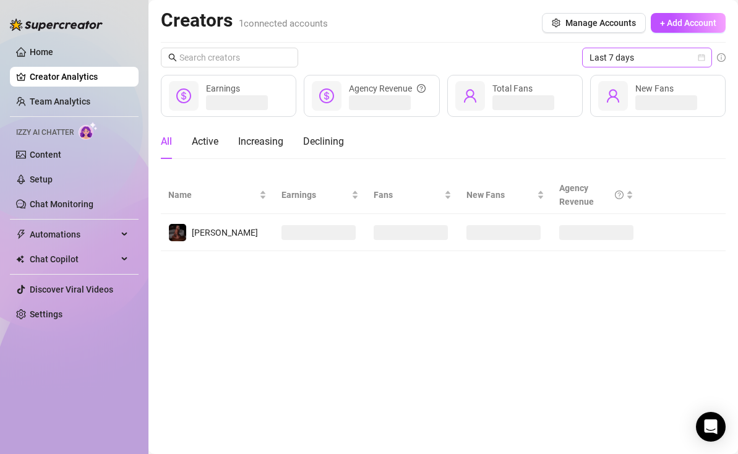
click at [625, 60] on span "Last 7 days" at bounding box center [646, 57] width 115 height 19
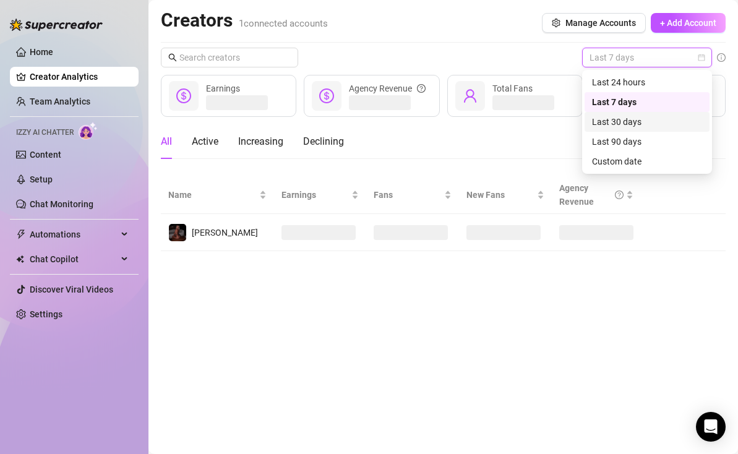
click at [524, 142] on div "All Active Increasing Declining" at bounding box center [443, 141] width 564 height 35
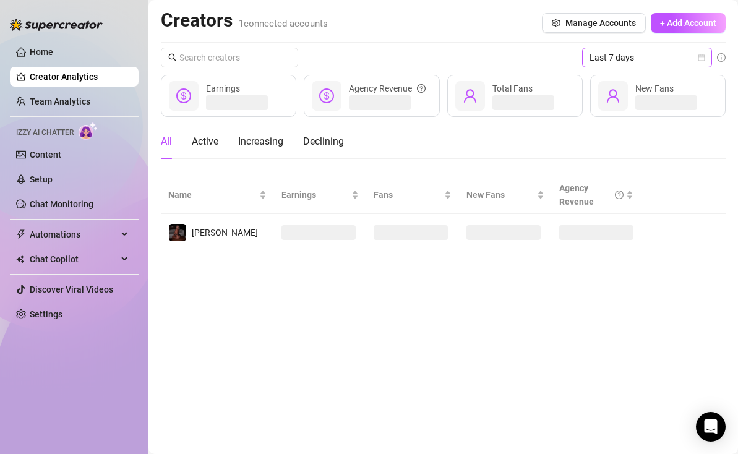
click at [671, 58] on span "Last 7 days" at bounding box center [646, 57] width 115 height 19
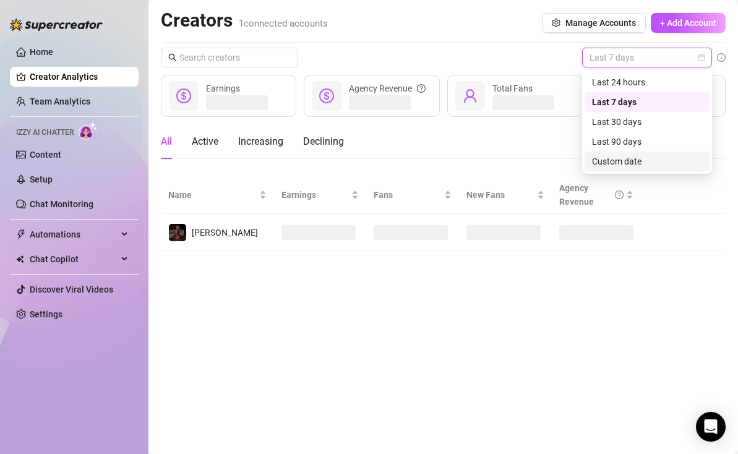
click at [647, 157] on div "Custom date" at bounding box center [647, 162] width 110 height 14
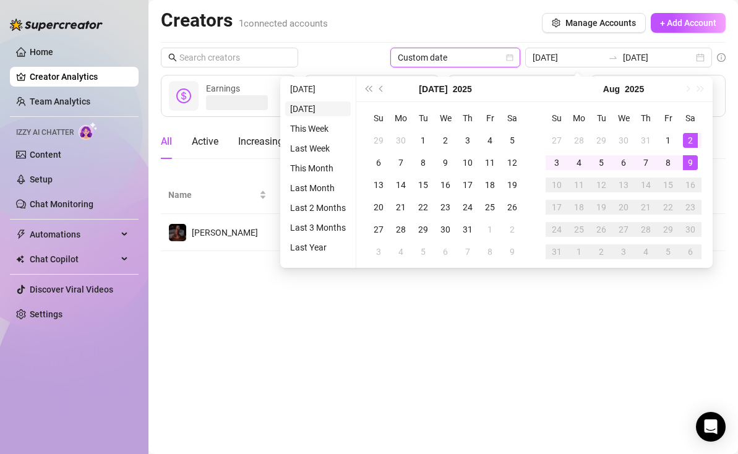
type input "[DATE]"
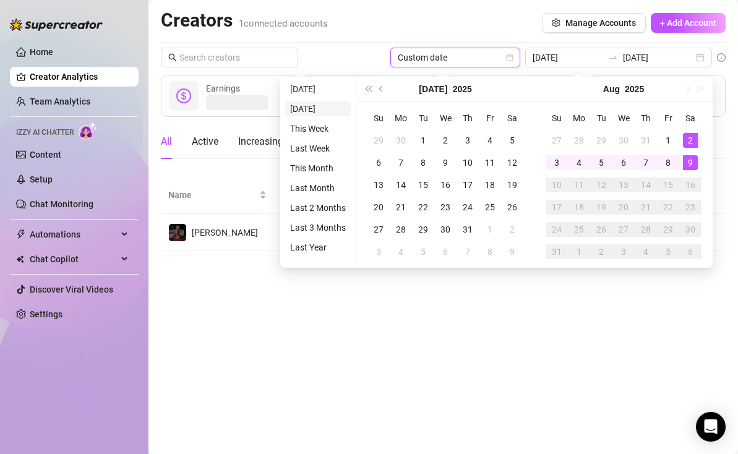
type input "[DATE]"
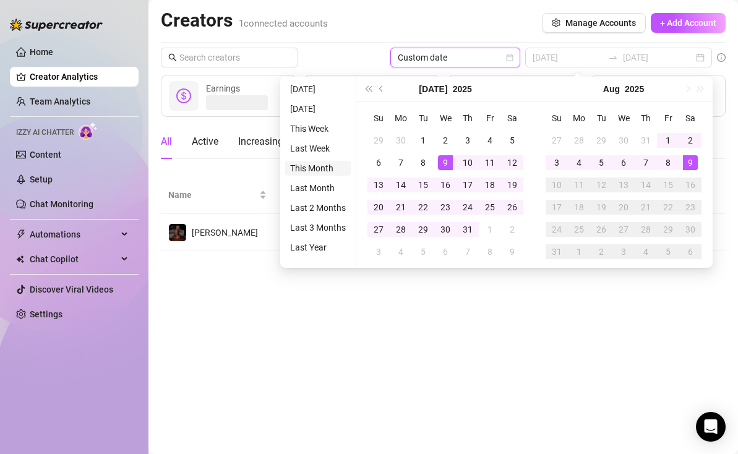
type input "[DATE]"
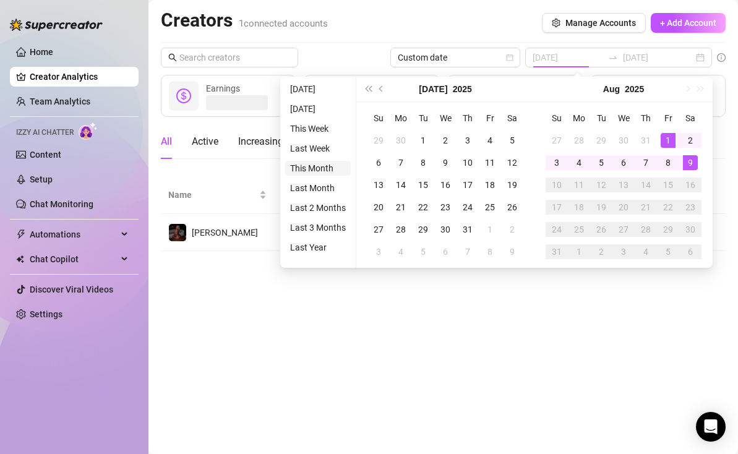
click at [331, 169] on li "This Month" at bounding box center [318, 168] width 66 height 15
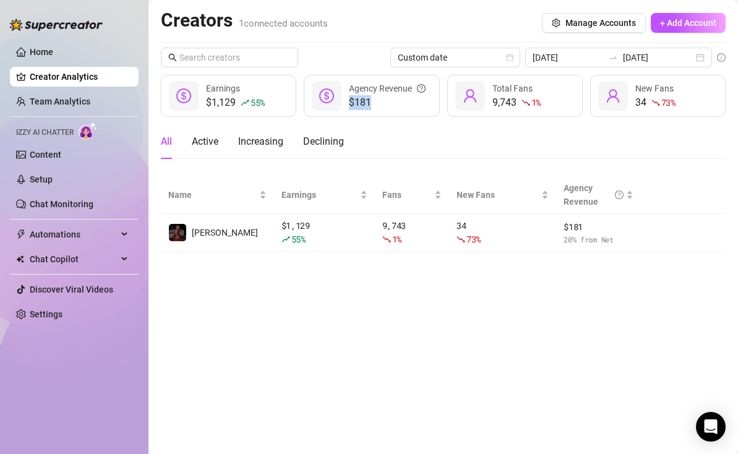
drag, startPoint x: 348, startPoint y: 100, endPoint x: 399, endPoint y: 100, distance: 50.7
click at [399, 100] on div "$181 Agency Revenue" at bounding box center [371, 96] width 135 height 42
click at [401, 145] on div "All Active Increasing Declining" at bounding box center [443, 141] width 564 height 35
click at [53, 57] on link "Home" at bounding box center [41, 52] width 23 height 10
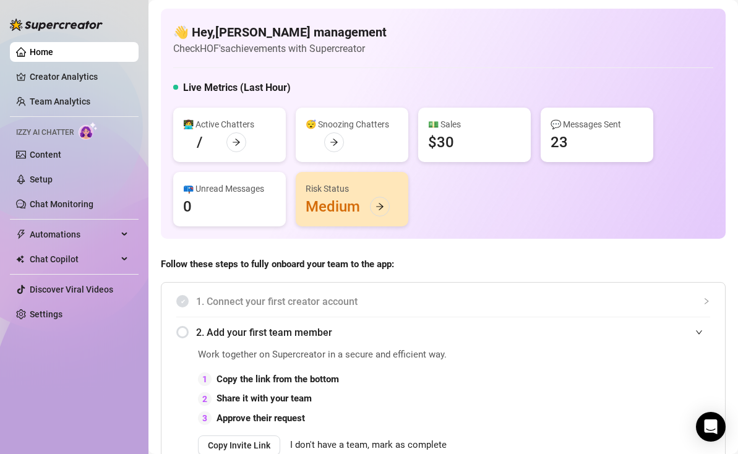
scroll to position [229, 0]
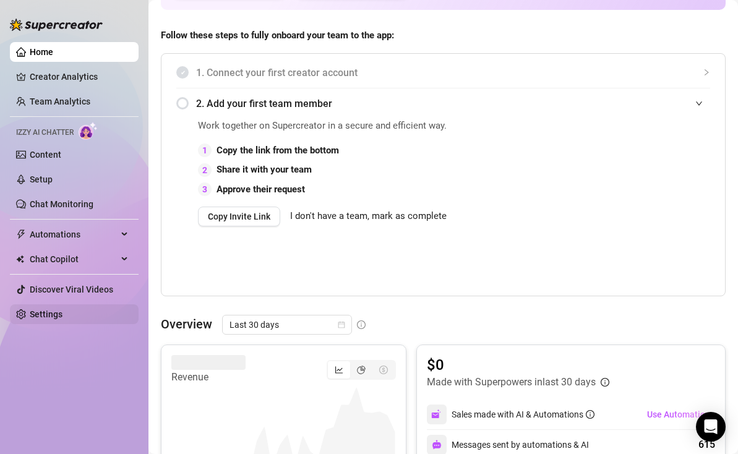
click at [62, 309] on link "Settings" at bounding box center [46, 314] width 33 height 10
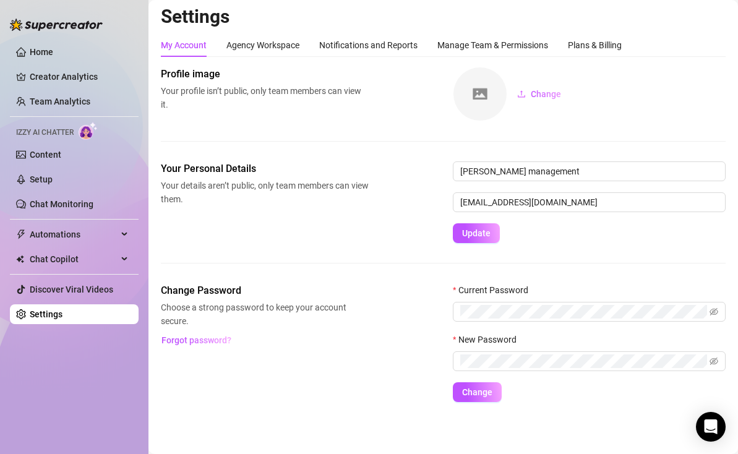
scroll to position [4, 0]
click at [265, 41] on div "Agency Workspace" at bounding box center [262, 45] width 73 height 14
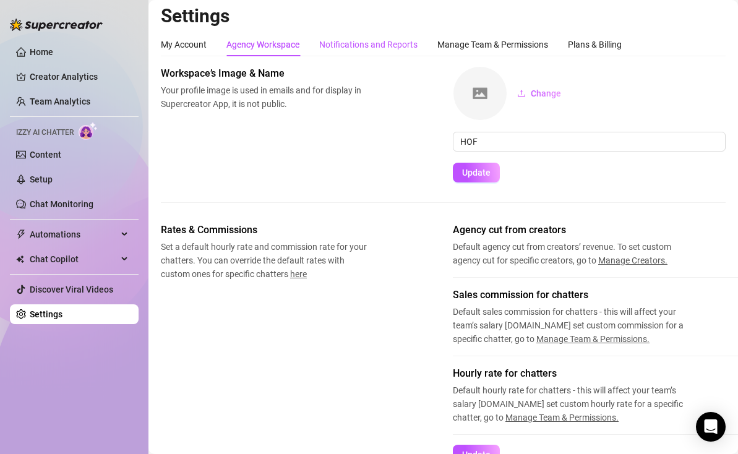
click at [366, 43] on div "Notifications and Reports" at bounding box center [368, 45] width 98 height 14
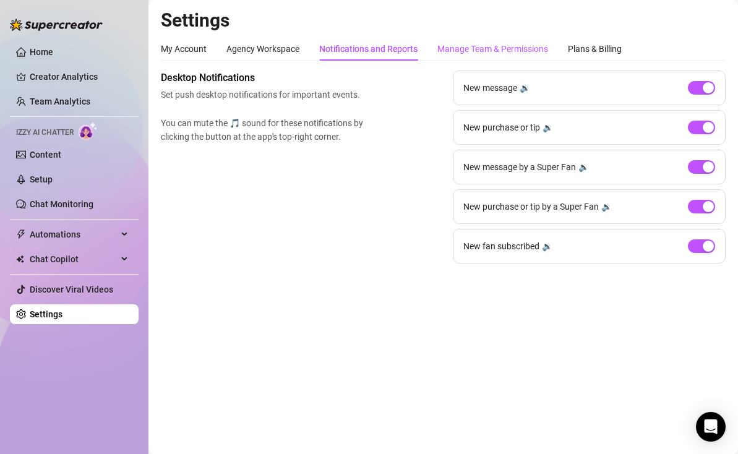
click at [490, 49] on div "Manage Team & Permissions" at bounding box center [492, 49] width 111 height 14
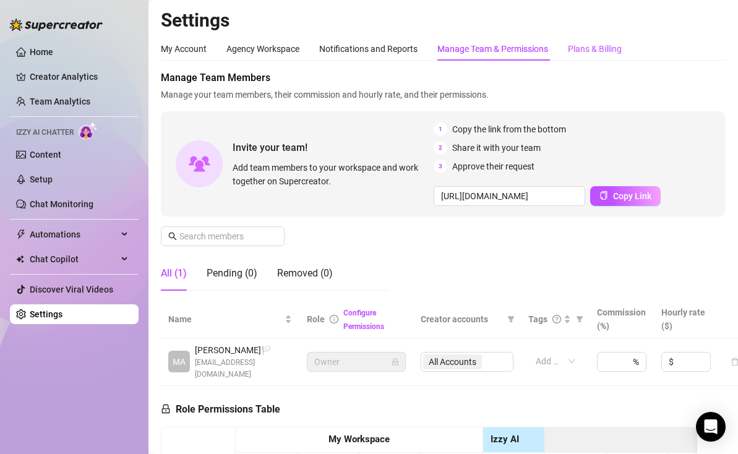
click at [606, 50] on div "Plans & Billing" at bounding box center [595, 49] width 54 height 14
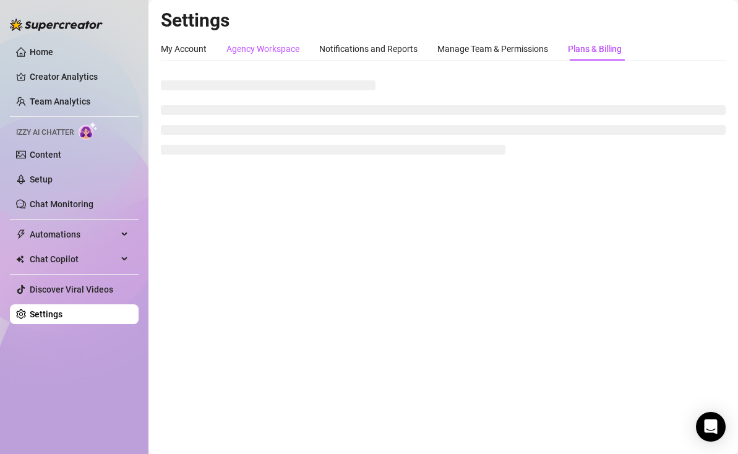
click at [286, 48] on div "Agency Workspace" at bounding box center [262, 49] width 73 height 14
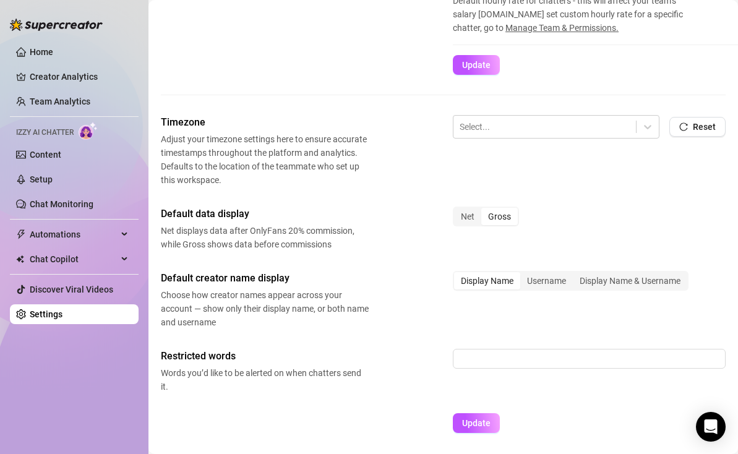
scroll to position [436, 0]
